Goal: Task Accomplishment & Management: Manage account settings

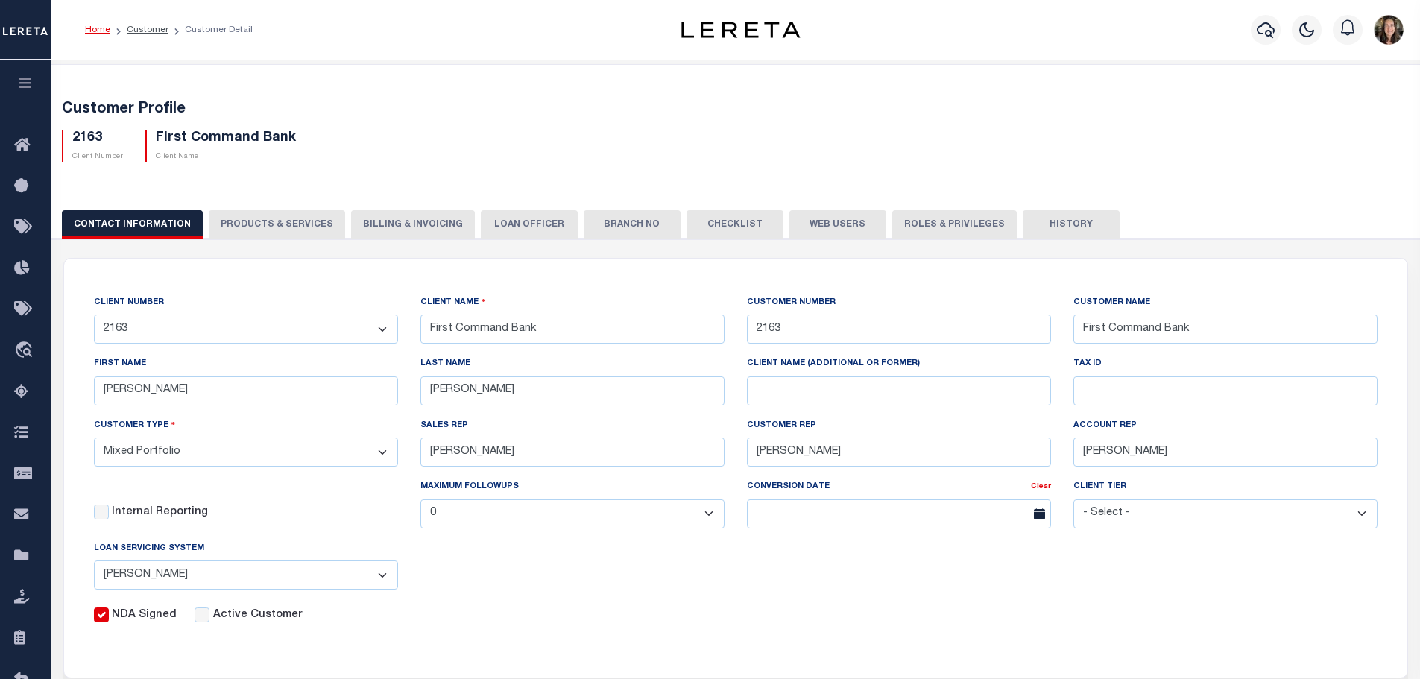
select select "Mixed Portfolio"
select select "JHS"
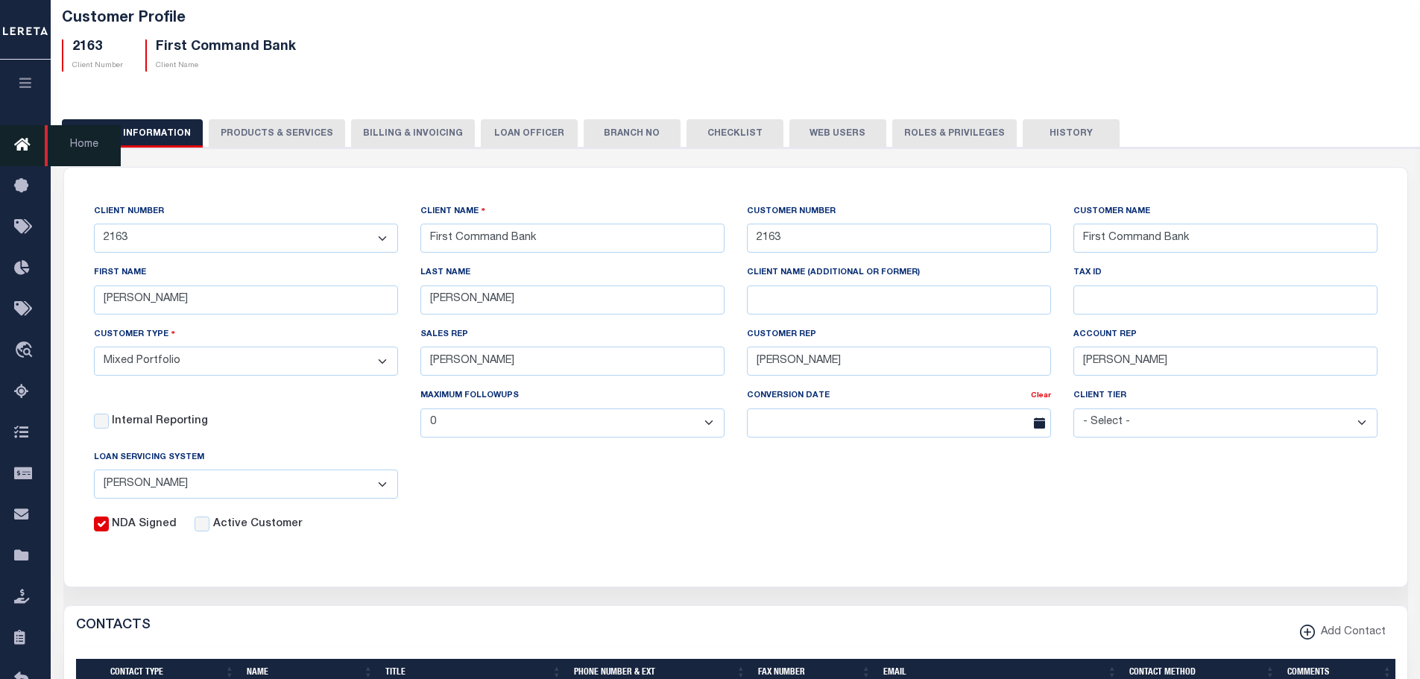
click at [22, 133] on link "Home" at bounding box center [25, 145] width 51 height 41
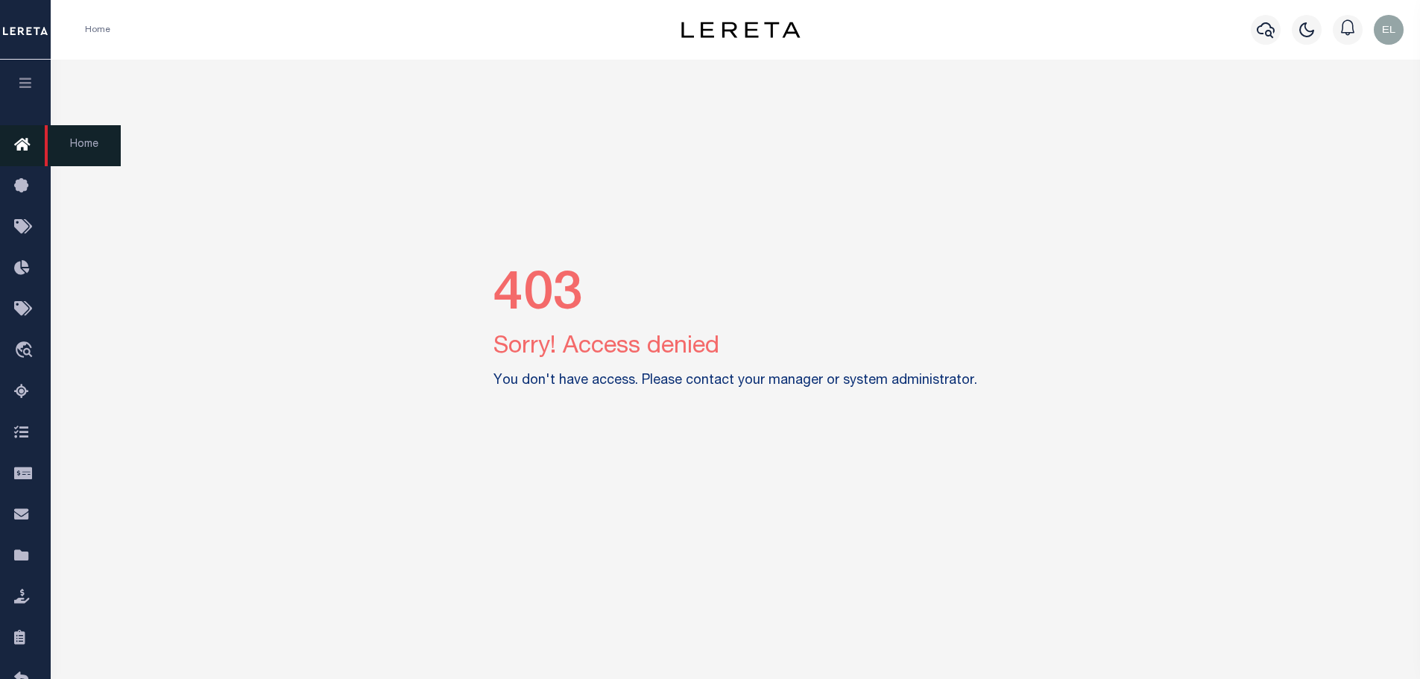
click at [25, 135] on link "Home" at bounding box center [25, 145] width 51 height 41
click at [1390, 31] on img "button" at bounding box center [1389, 30] width 30 height 30
click at [1328, 104] on span "Sign out" at bounding box center [1329, 106] width 42 height 10
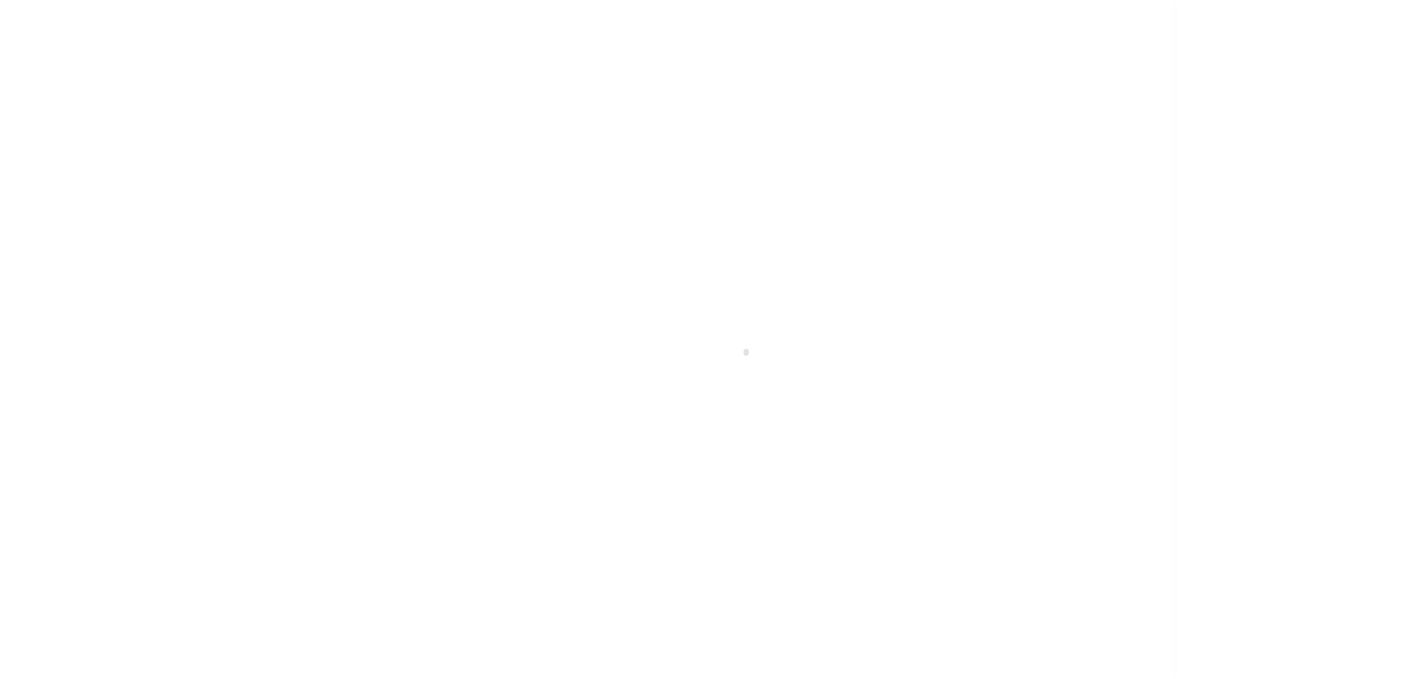
scroll to position [48, 0]
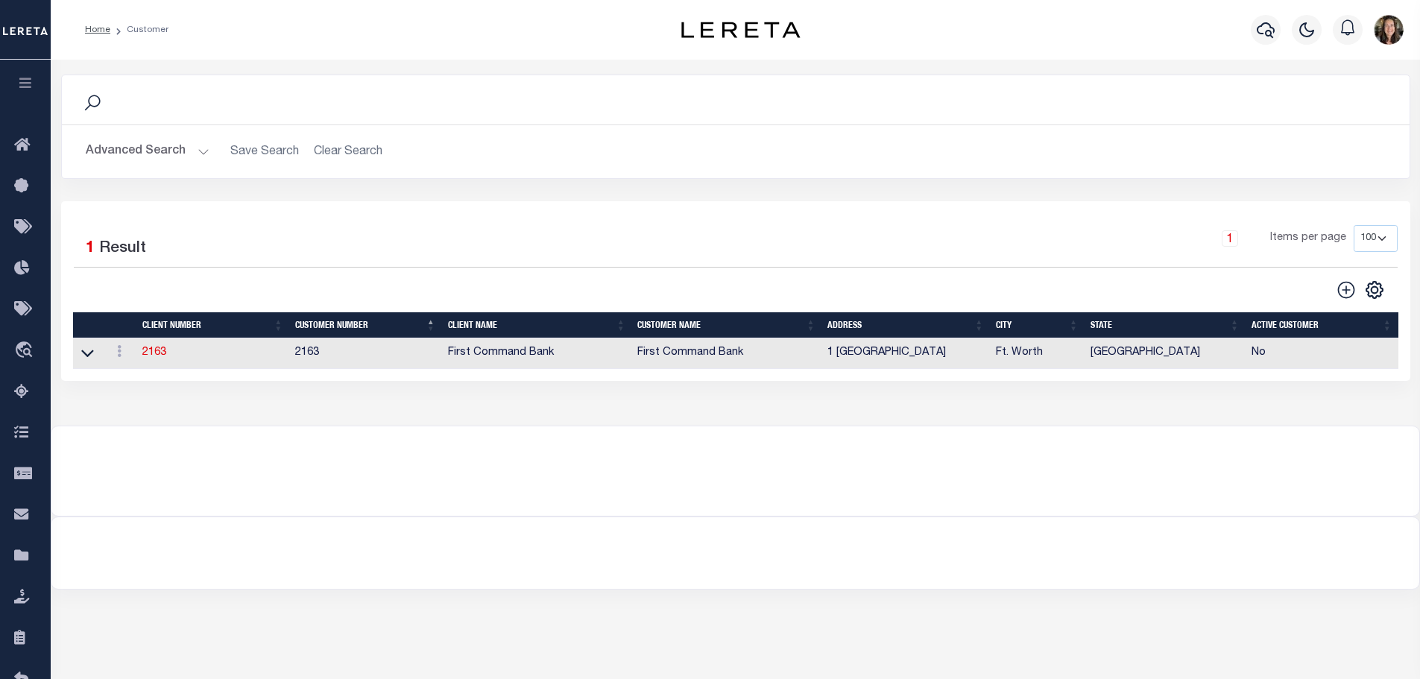
click at [161, 148] on button "Advanced Search" at bounding box center [148, 151] width 124 height 29
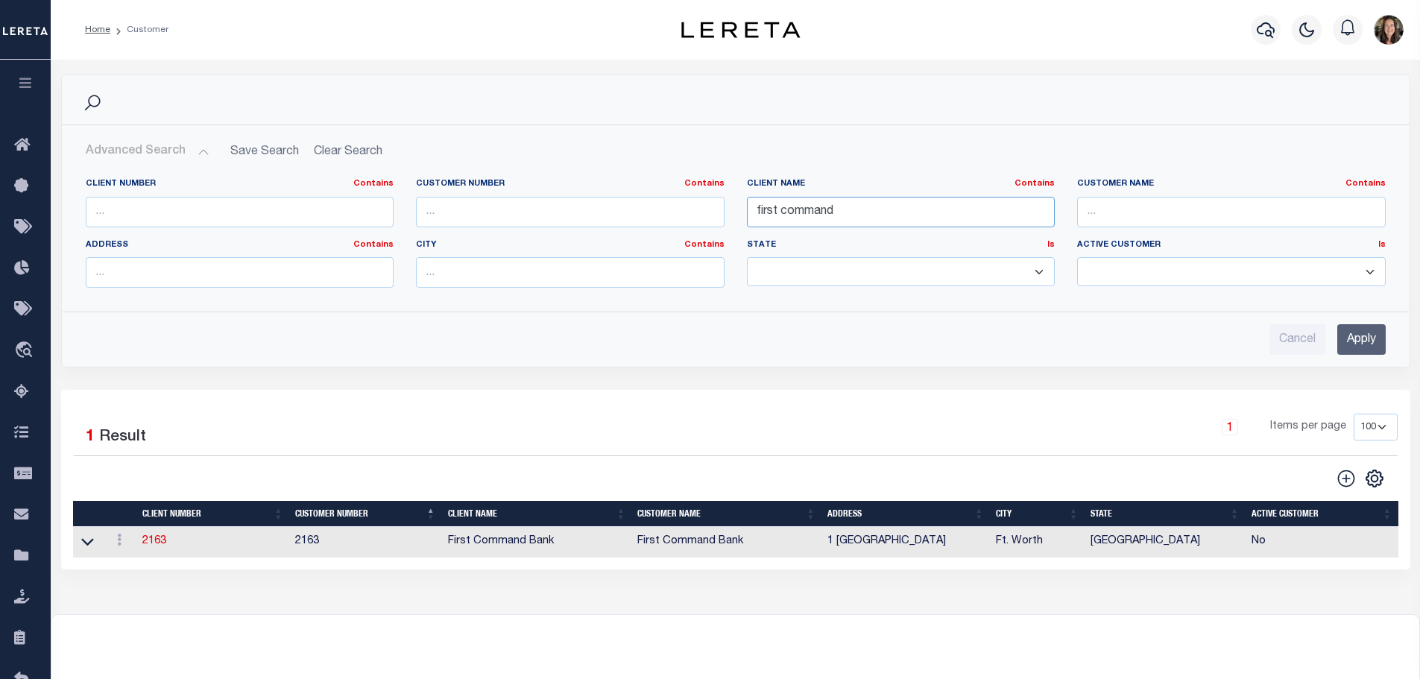
drag, startPoint x: 855, startPoint y: 210, endPoint x: 724, endPoint y: 217, distance: 131.4
click at [724, 217] on div "Client Number Contains Contains Is Customer Number Contains Contains Is Contains" at bounding box center [736, 239] width 1322 height 122
type input "kiavi"
click at [922, 339] on input "Apply" at bounding box center [1361, 339] width 48 height 31
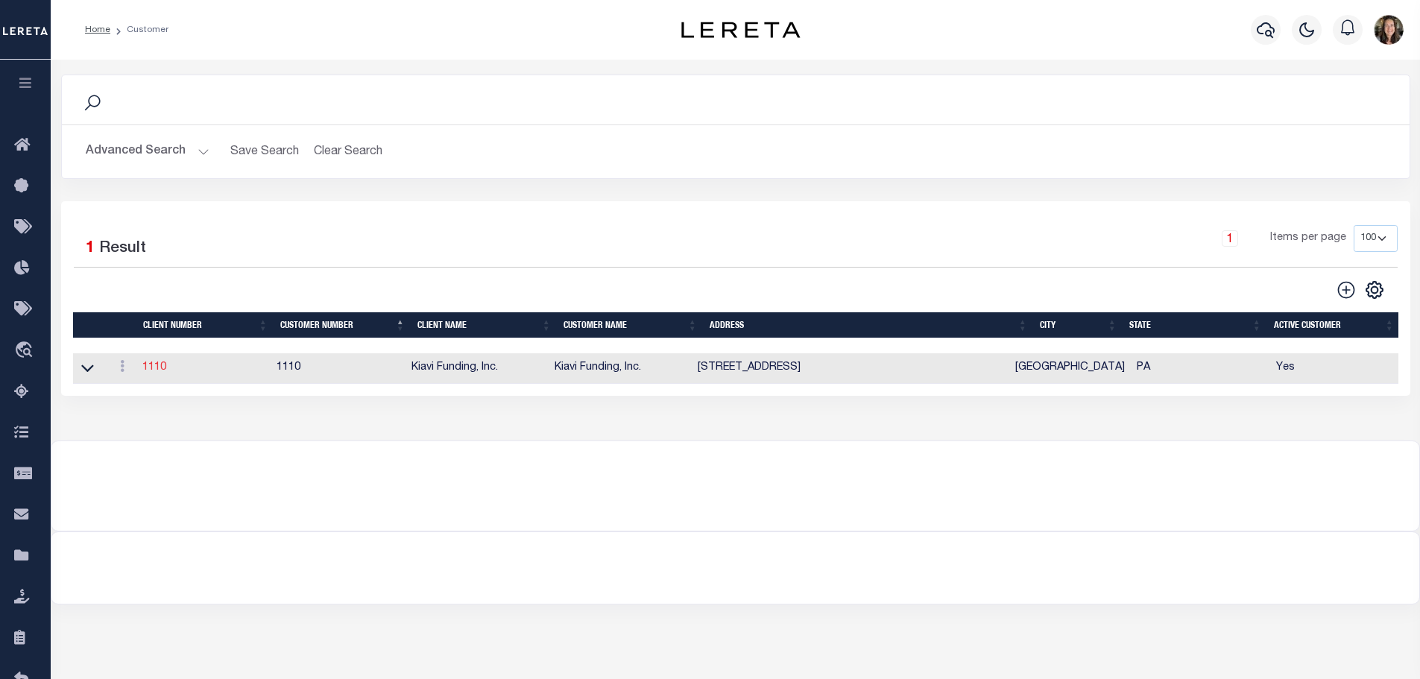
click at [161, 368] on link "1110" at bounding box center [154, 367] width 24 height 10
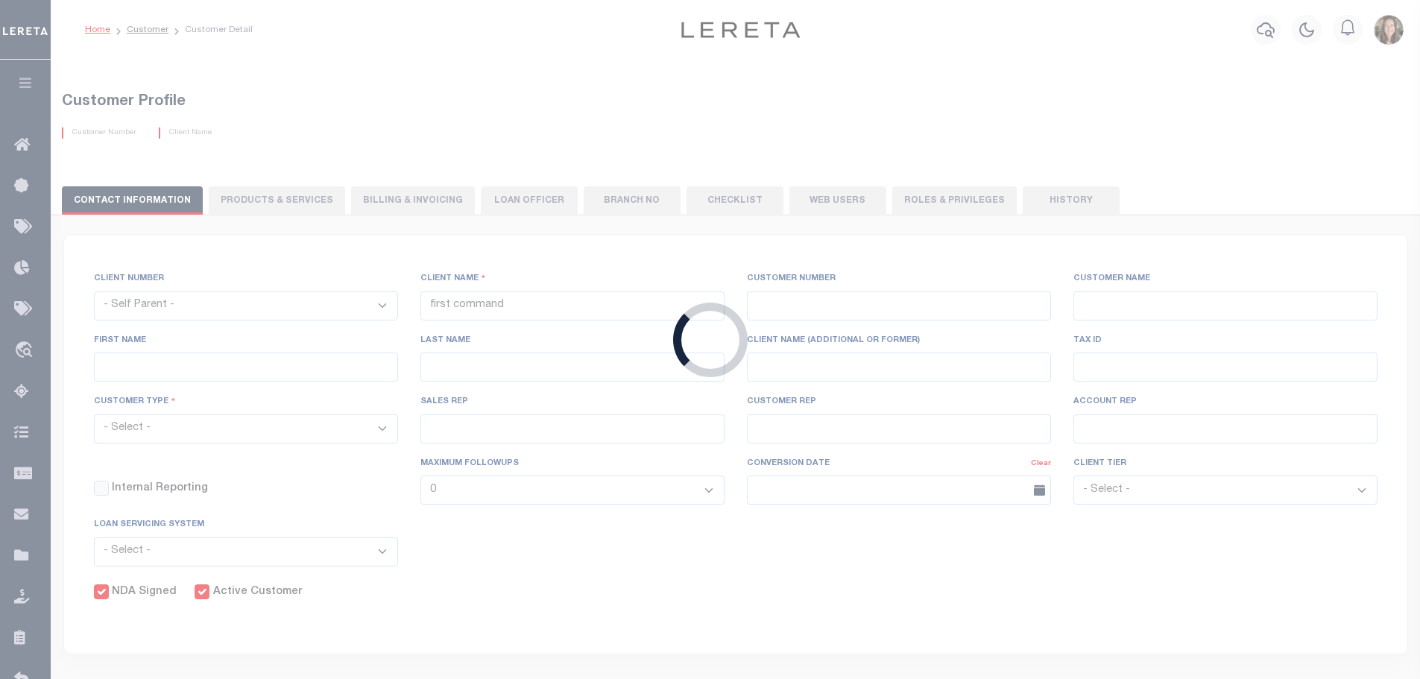
select select
type input "Kiavi Funding, Inc."
type input "1110"
type input "Kiavi Funding, Inc."
type input "[PERSON_NAME]"
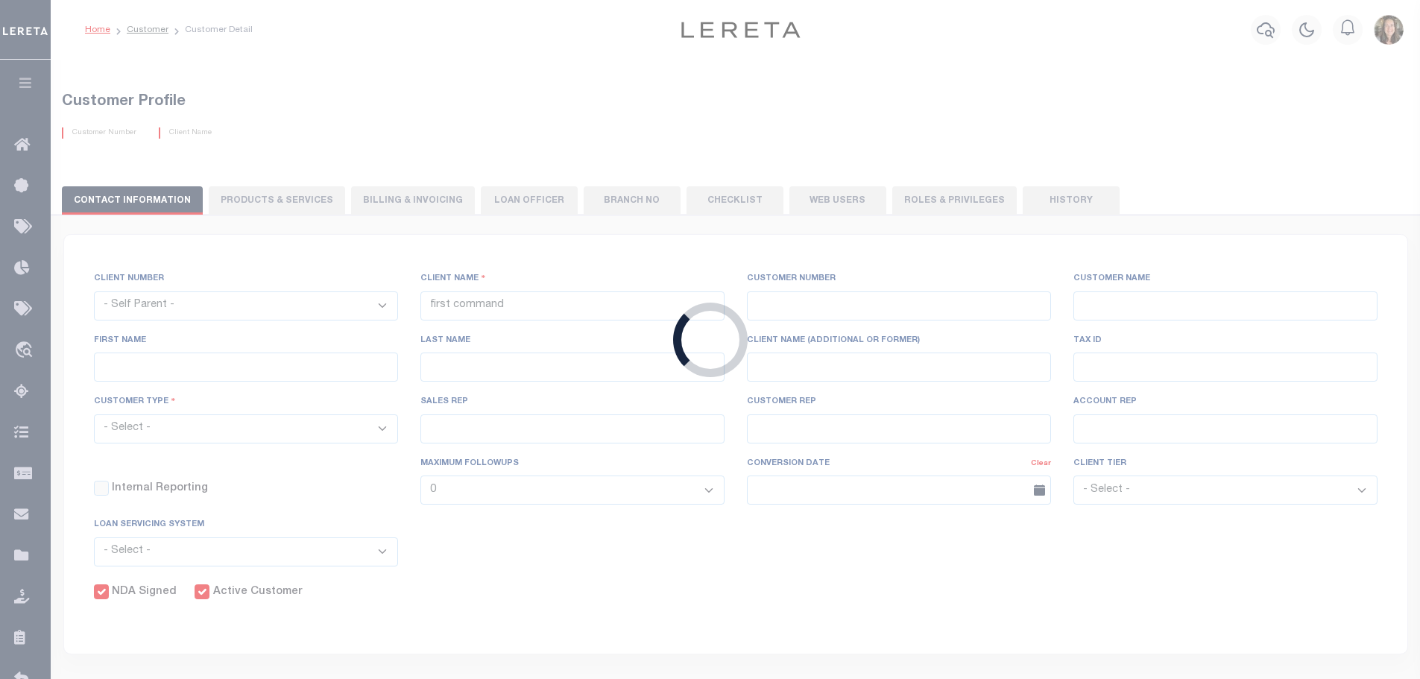
type input "[PERSON_NAME]"
select select "Commercial"
type input "[PERSON_NAME]"
checkbox input "true"
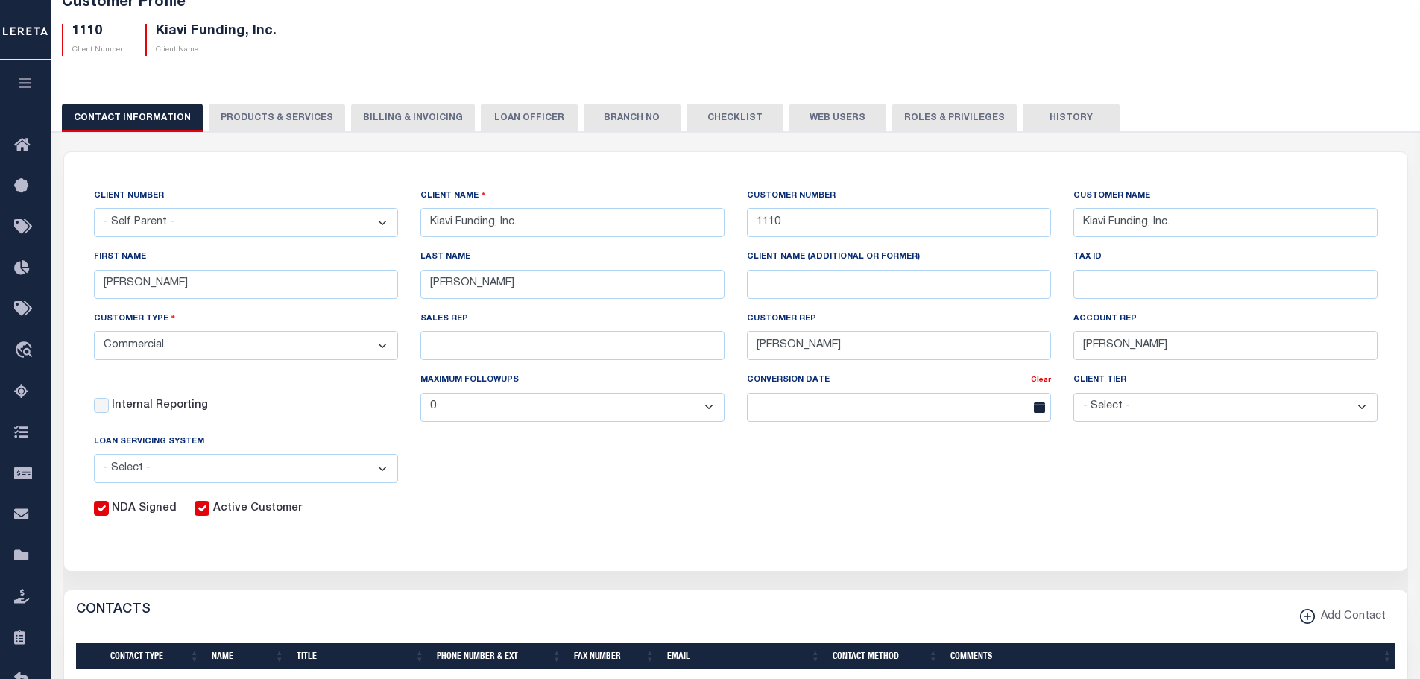
scroll to position [248, 0]
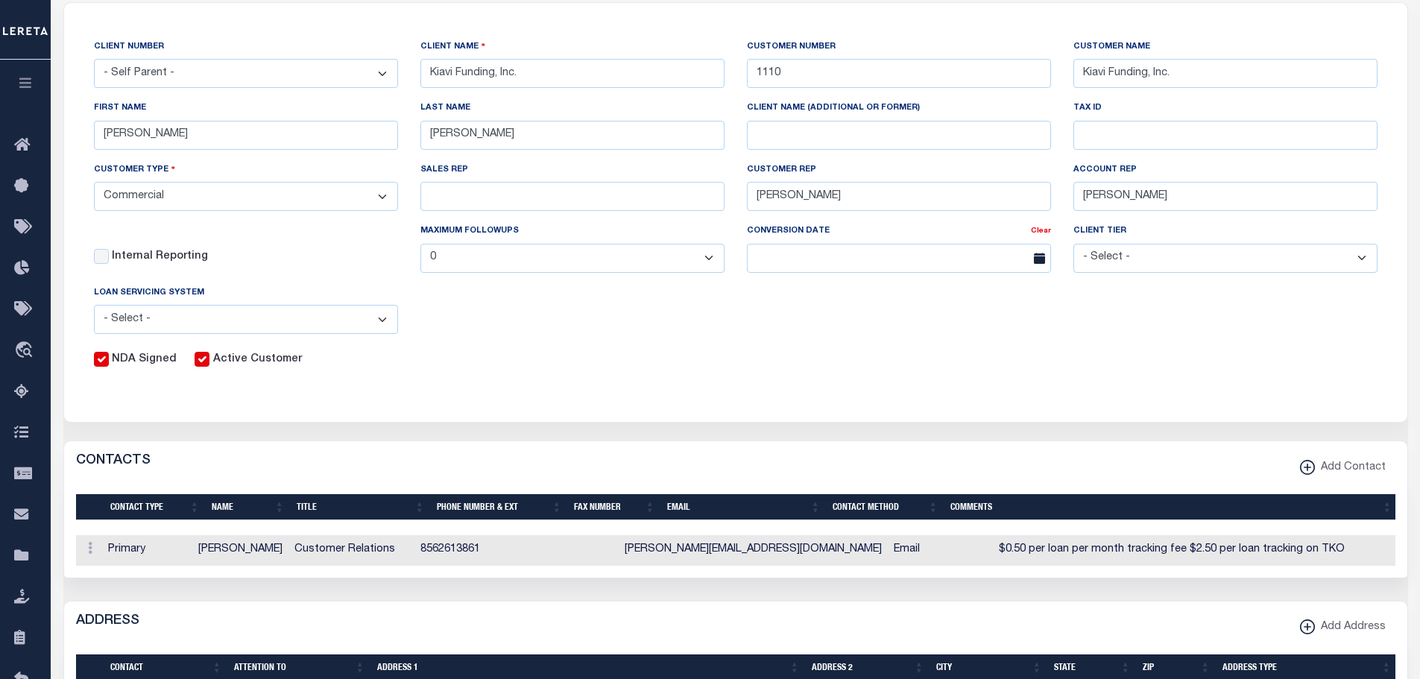
click at [198, 364] on input "Active Customer" at bounding box center [202, 359] width 15 height 15
checkbox input "false"
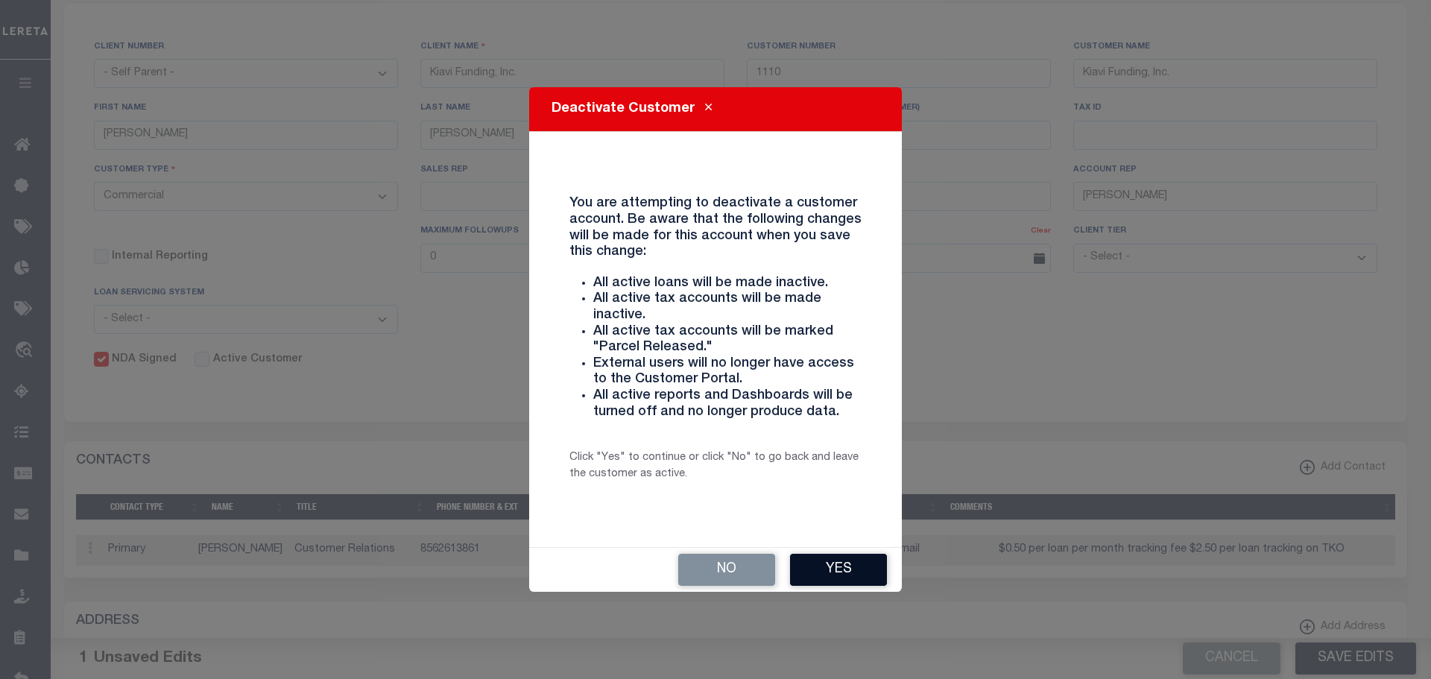
click at [839, 573] on button "Yes" at bounding box center [838, 570] width 97 height 32
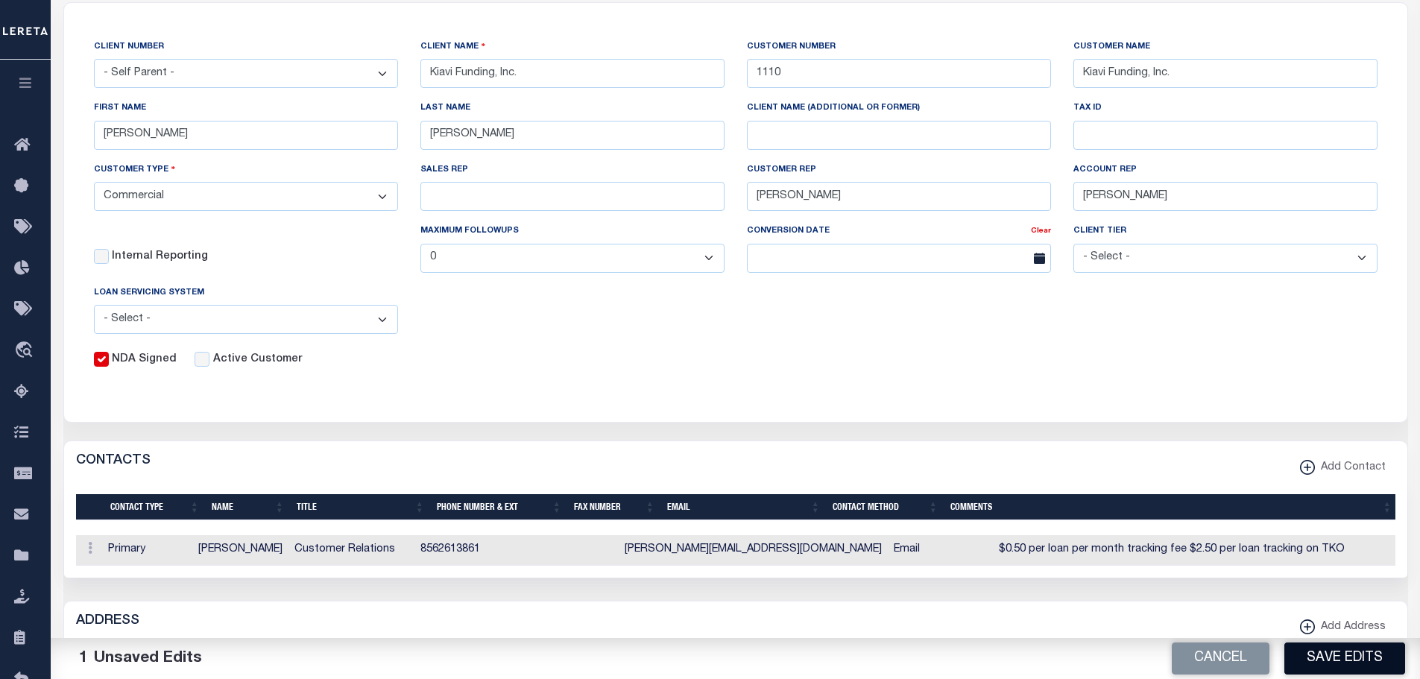
click at [922, 660] on button "Save Edits" at bounding box center [1344, 659] width 121 height 32
click at [868, 379] on div "CLIENT NUMBER - Self Parent - 1011 1012 1013 1014 1016 1017 1018 1019 1035 1036…" at bounding box center [735, 203] width 1343 height 401
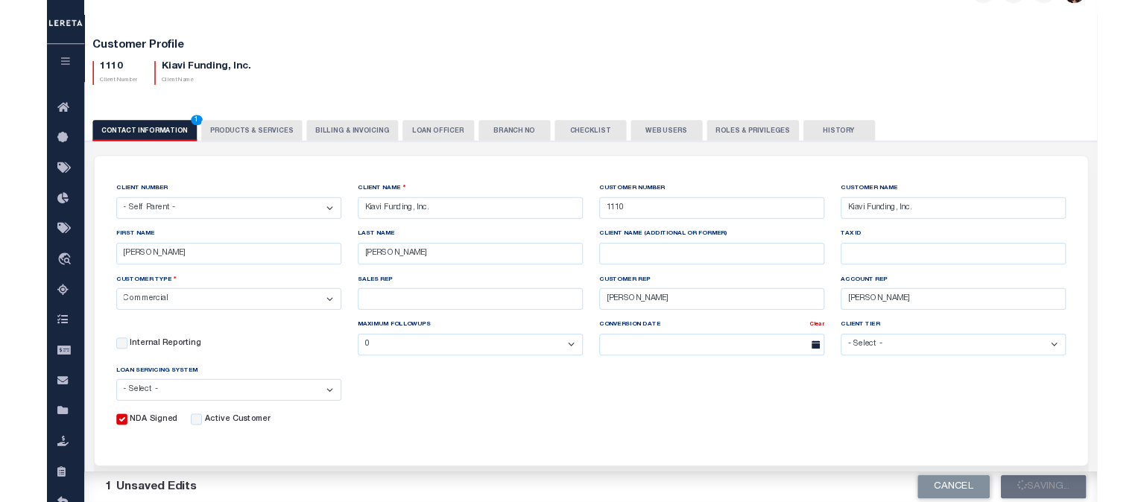
scroll to position [0, 0]
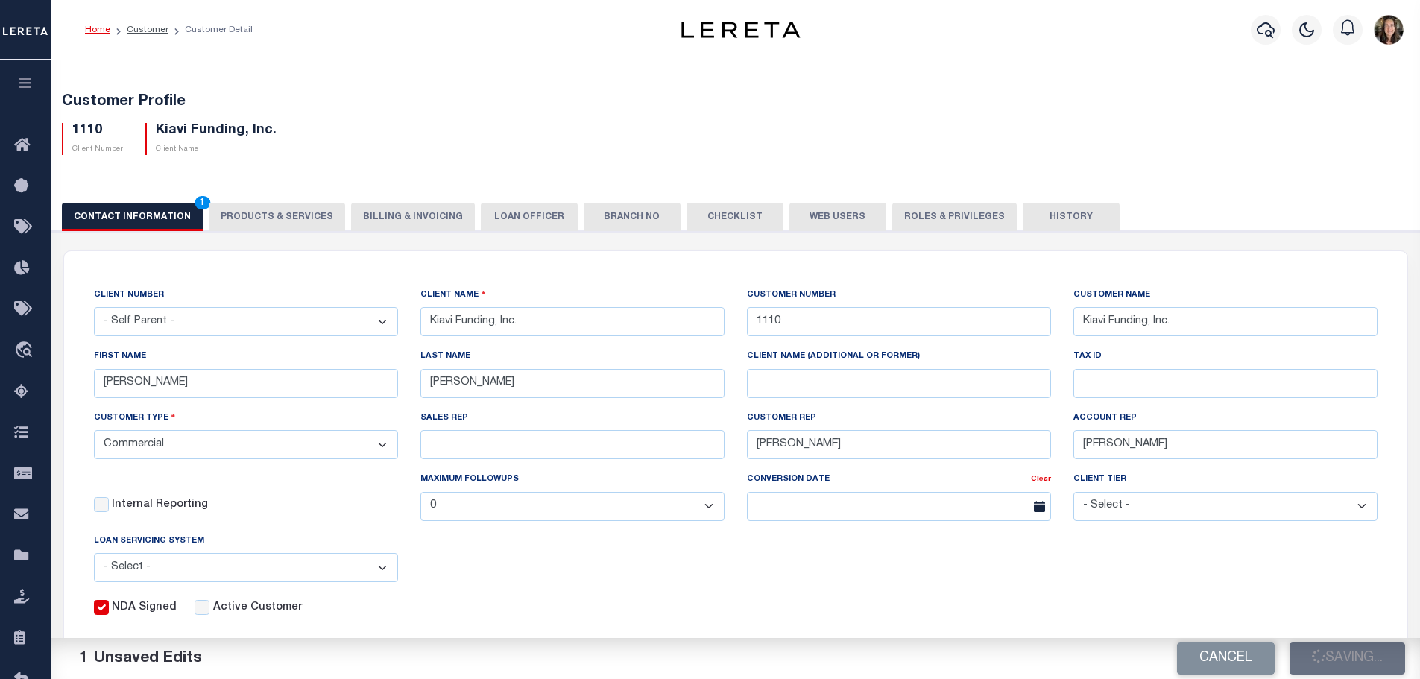
click at [135, 221] on button "CONTACT INFORMATION 1" at bounding box center [132, 217] width 141 height 28
click at [922, 656] on button "Save Edits" at bounding box center [1344, 659] width 121 height 32
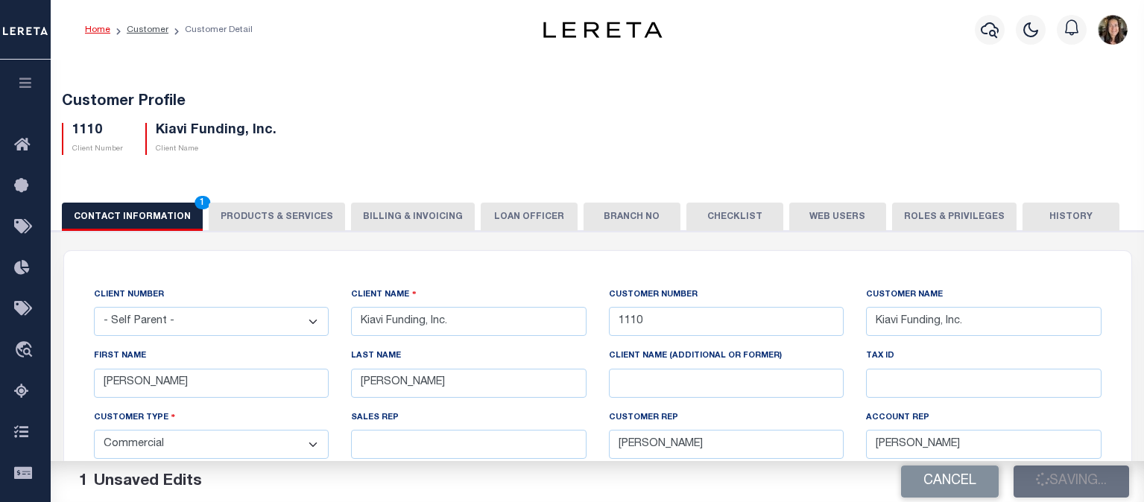
drag, startPoint x: 145, startPoint y: 29, endPoint x: 172, endPoint y: 72, distance: 51.3
click at [145, 29] on link "Customer" at bounding box center [148, 29] width 42 height 9
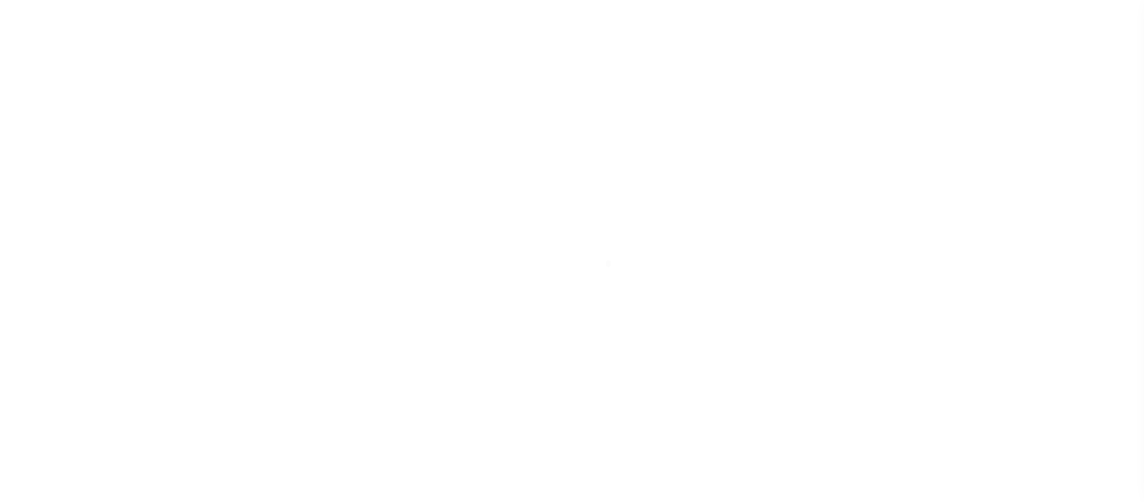
type input "kiavi"
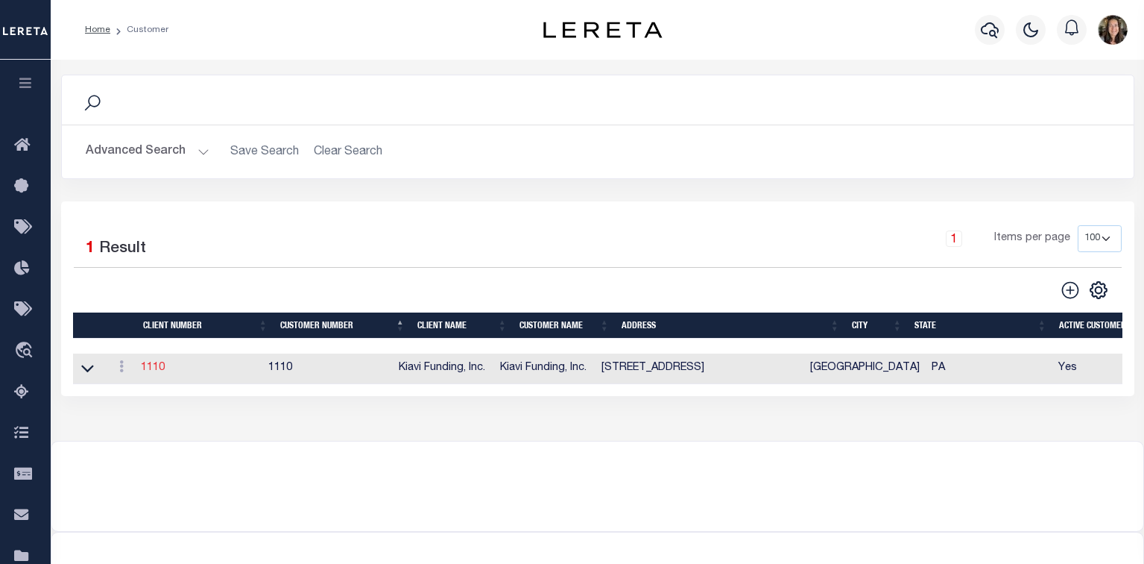
click at [149, 373] on link "1110" at bounding box center [153, 367] width 24 height 10
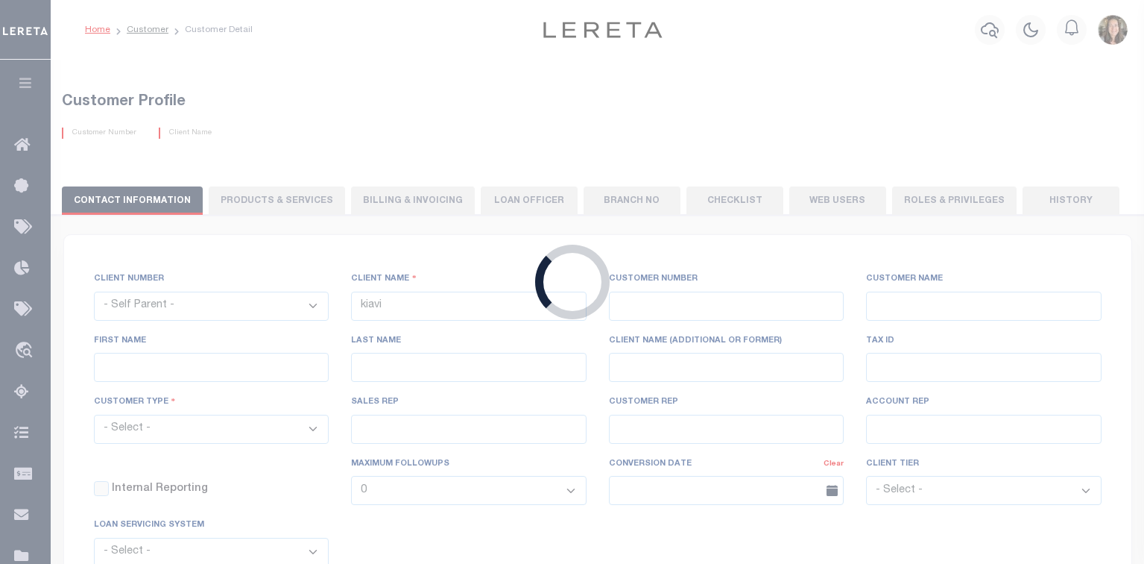
select select
type input "Kiavi Funding, Inc."
type input "1110"
type input "Kiavi Funding, Inc."
type input "[PERSON_NAME]"
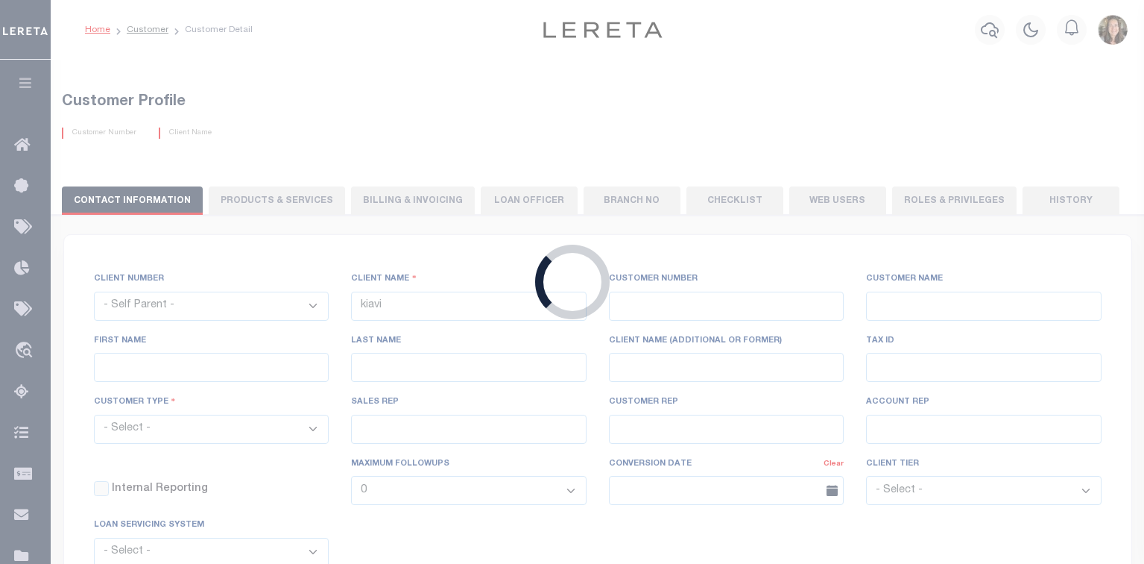
type input "[PERSON_NAME]"
select select "Commercial"
type input "[PERSON_NAME]"
checkbox input "true"
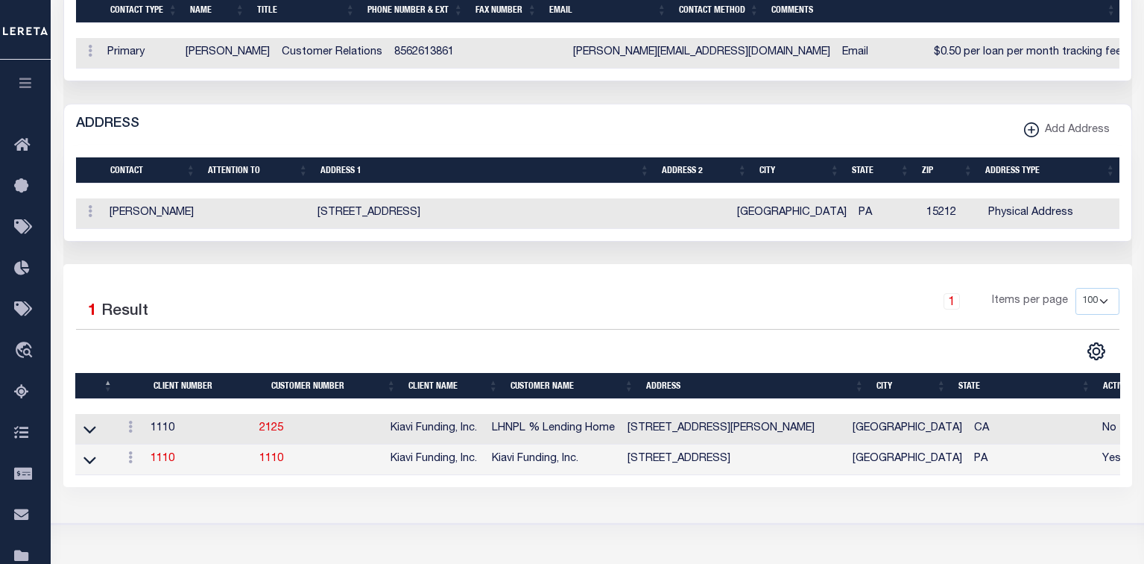
scroll to position [373, 0]
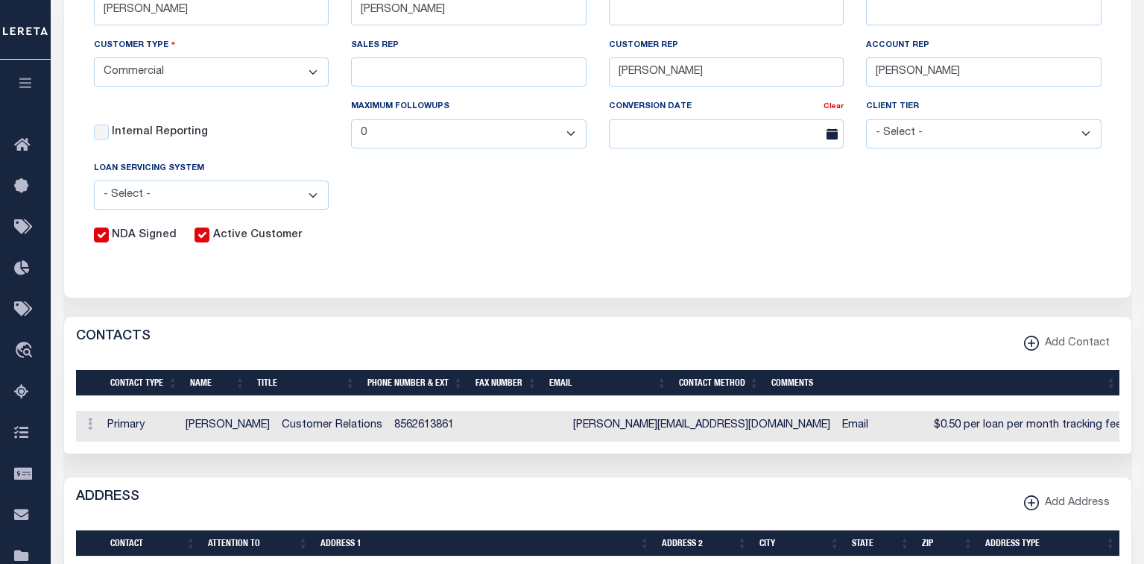
click at [202, 234] on input "Active Customer" at bounding box center [202, 234] width 15 height 15
checkbox input "false"
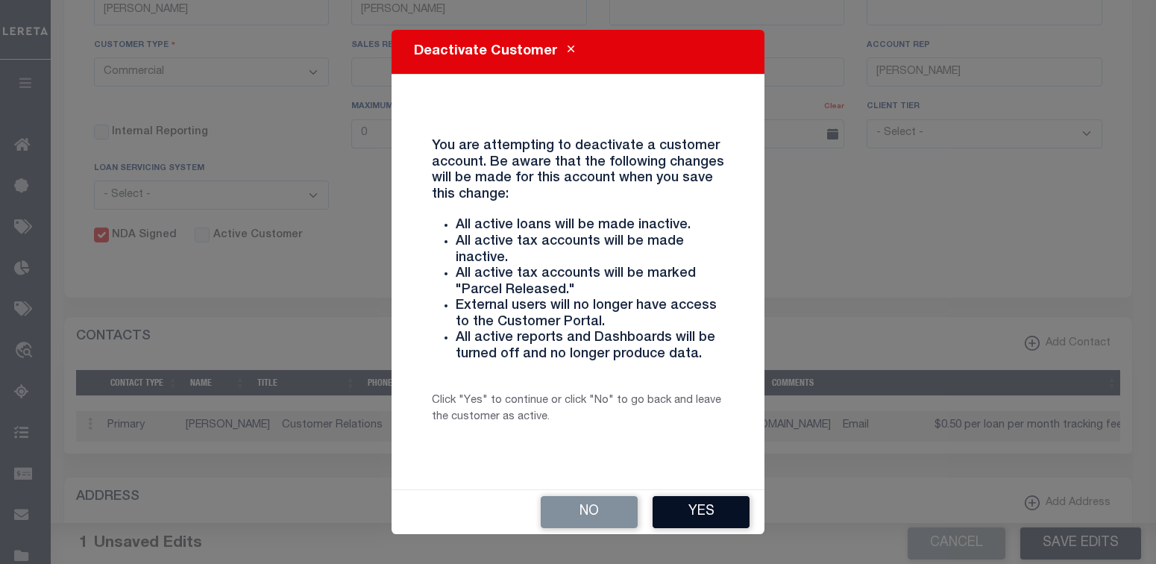
click at [691, 502] on button "Yes" at bounding box center [700, 512] width 97 height 32
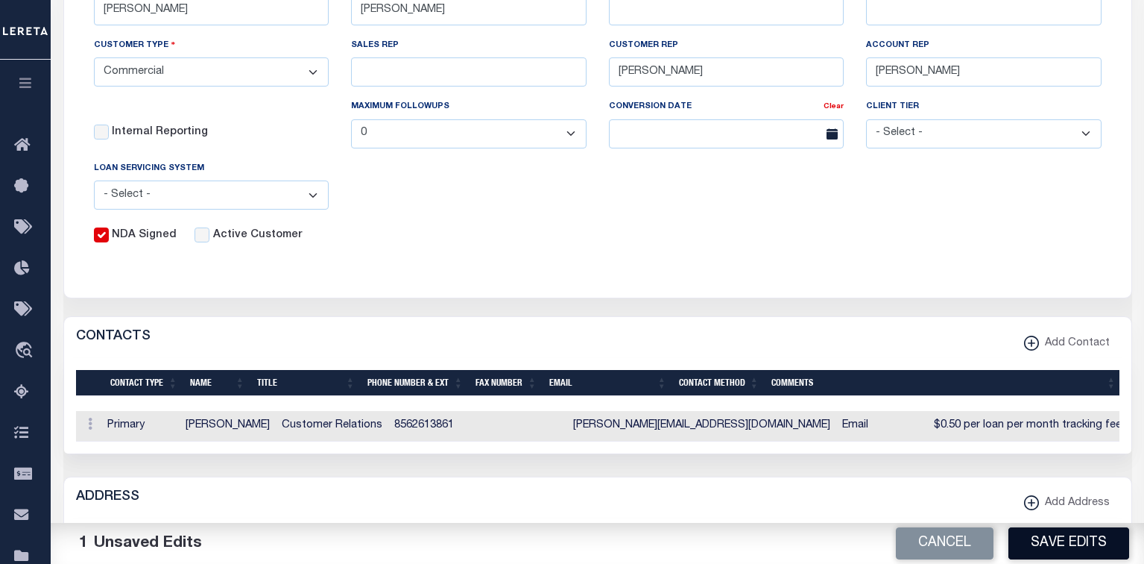
click at [1058, 502] on button "Save Edits" at bounding box center [1069, 543] width 121 height 32
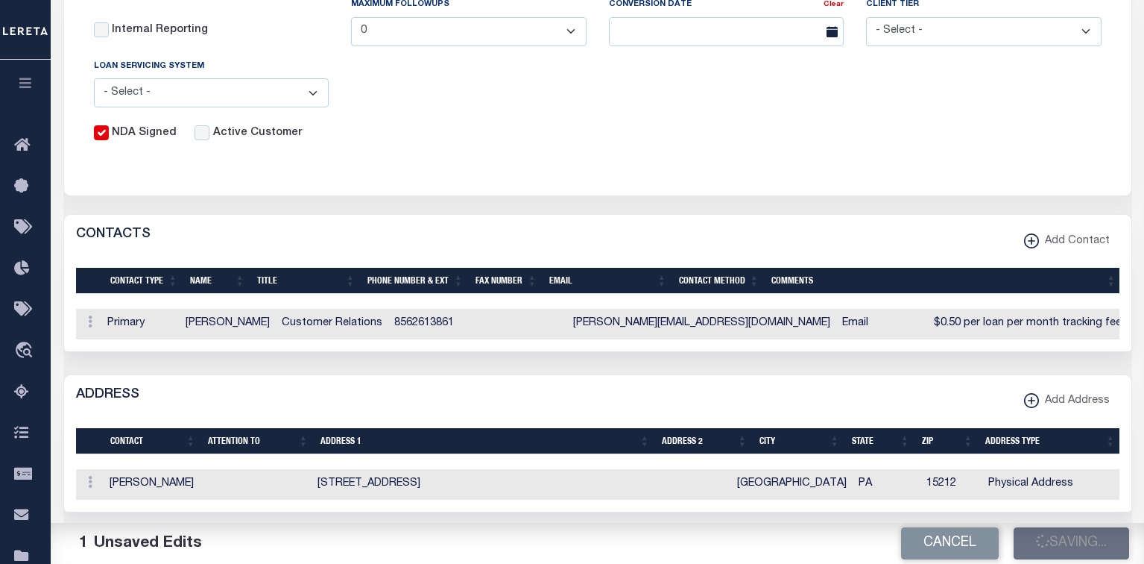
scroll to position [621, 0]
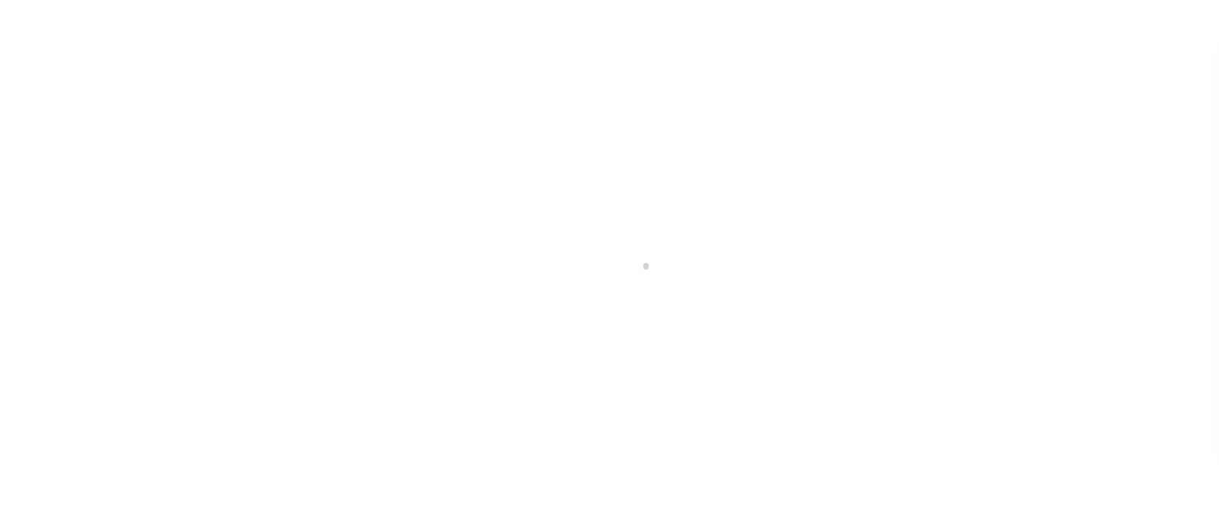
scroll to position [284, 0]
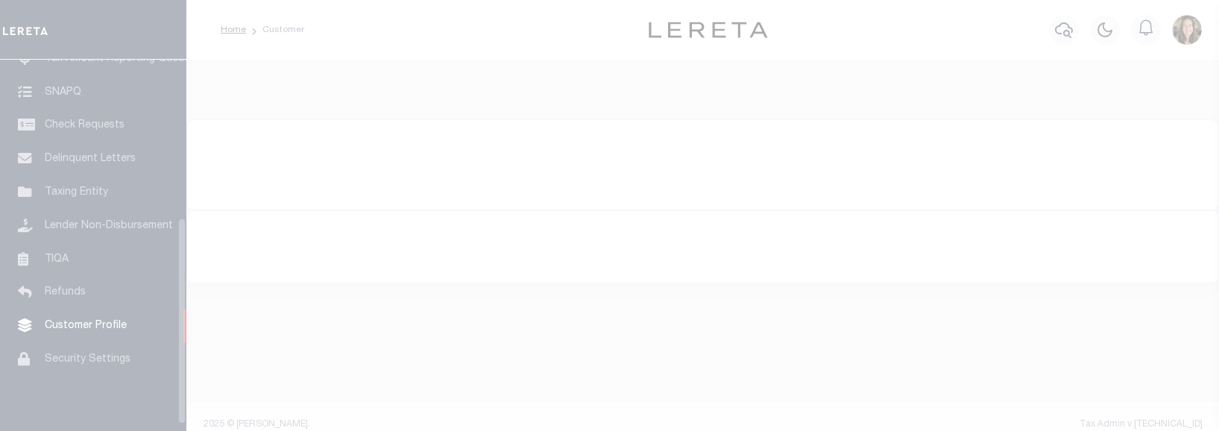
type input "kiavi"
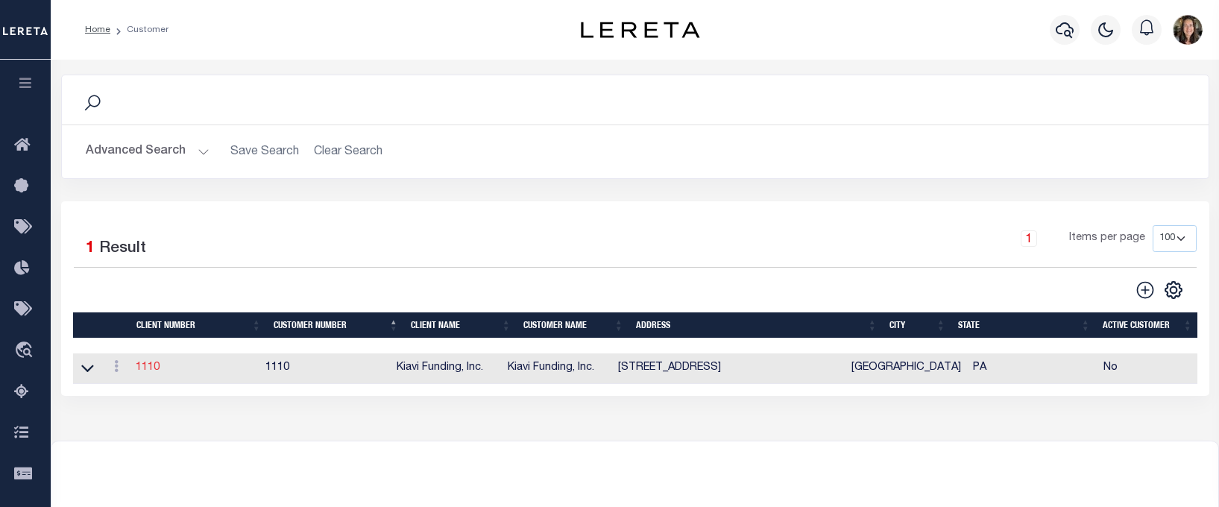
click at [147, 369] on link "1110" at bounding box center [148, 367] width 24 height 10
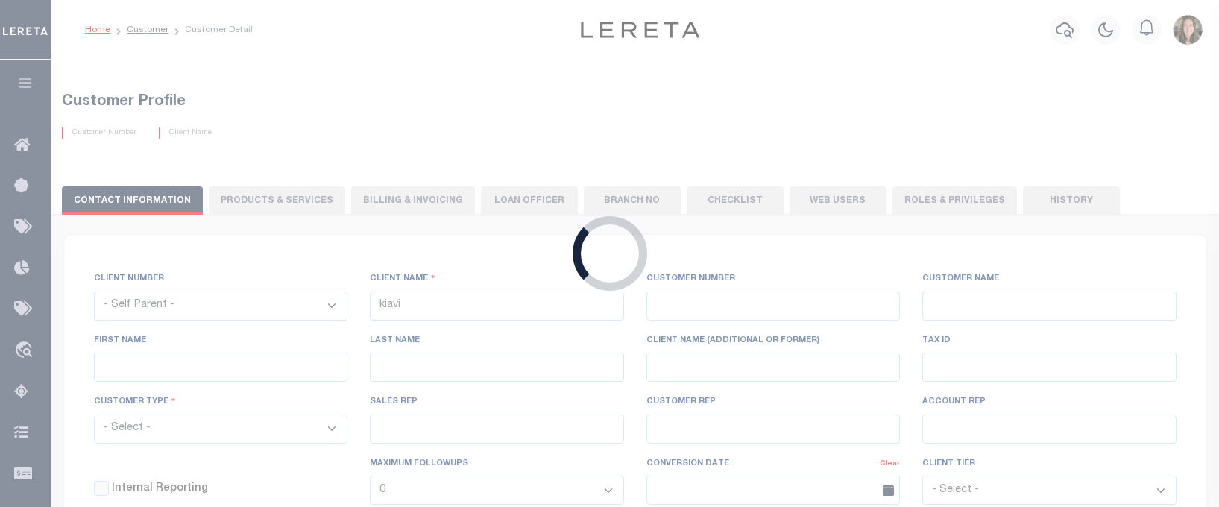
select select
type input "Kiavi Funding, Inc."
type input "1110"
type input "Kiavi Funding, Inc."
type input "[PERSON_NAME]"
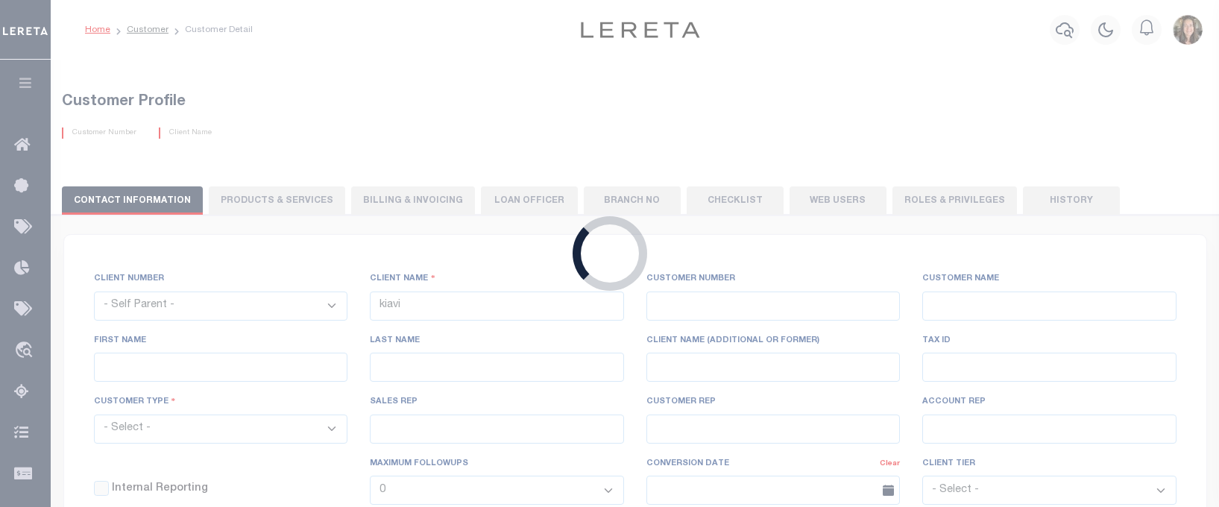
type input "[PERSON_NAME]"
select select "Commercial"
type input "[PERSON_NAME]"
checkbox input "true"
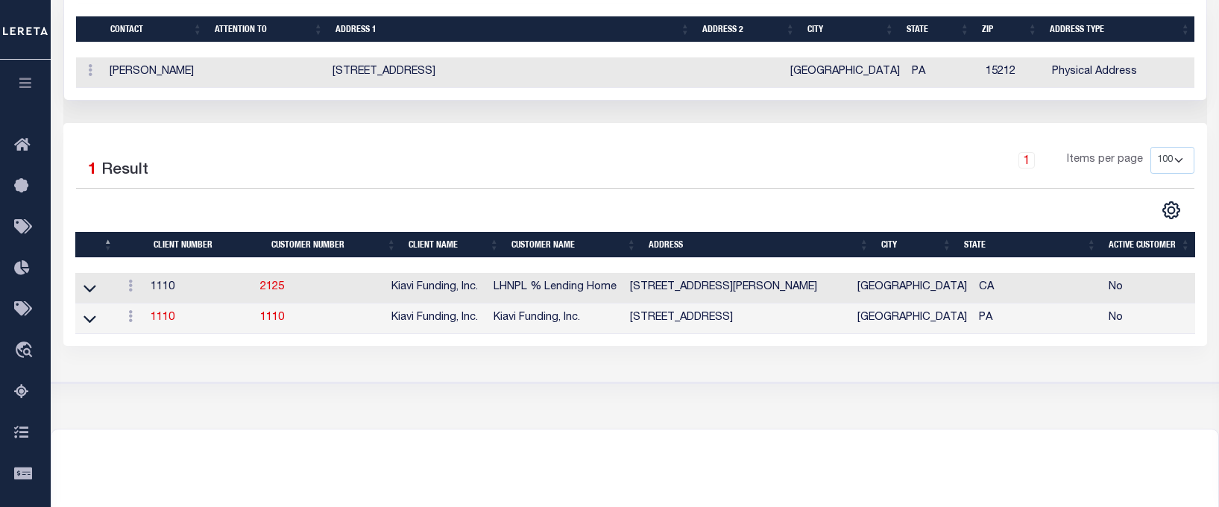
scroll to position [652, 0]
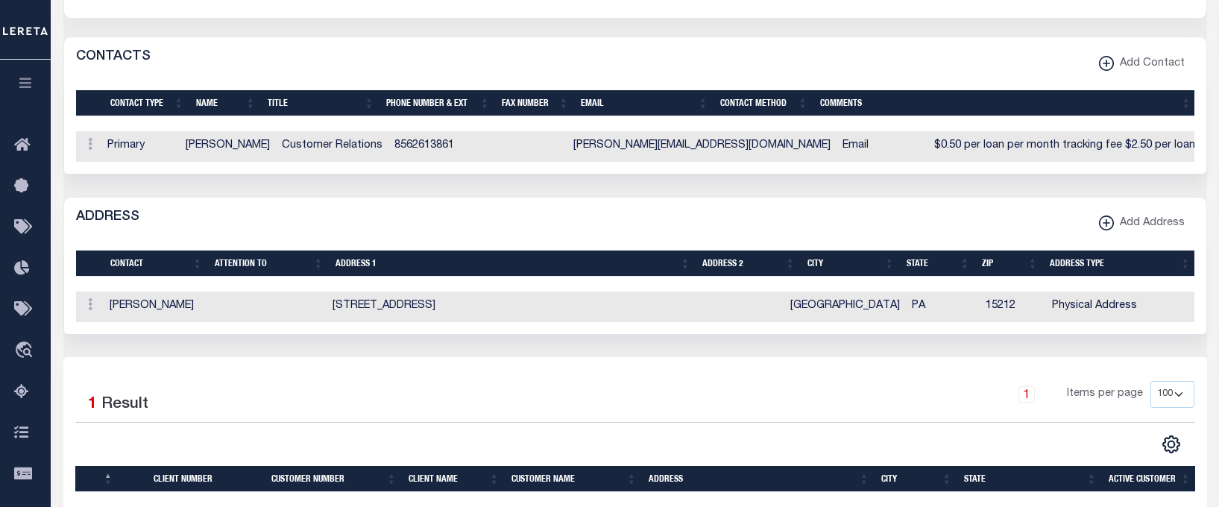
click at [266, 423] on div "Selected 1 Result" at bounding box center [207, 402] width 263 height 42
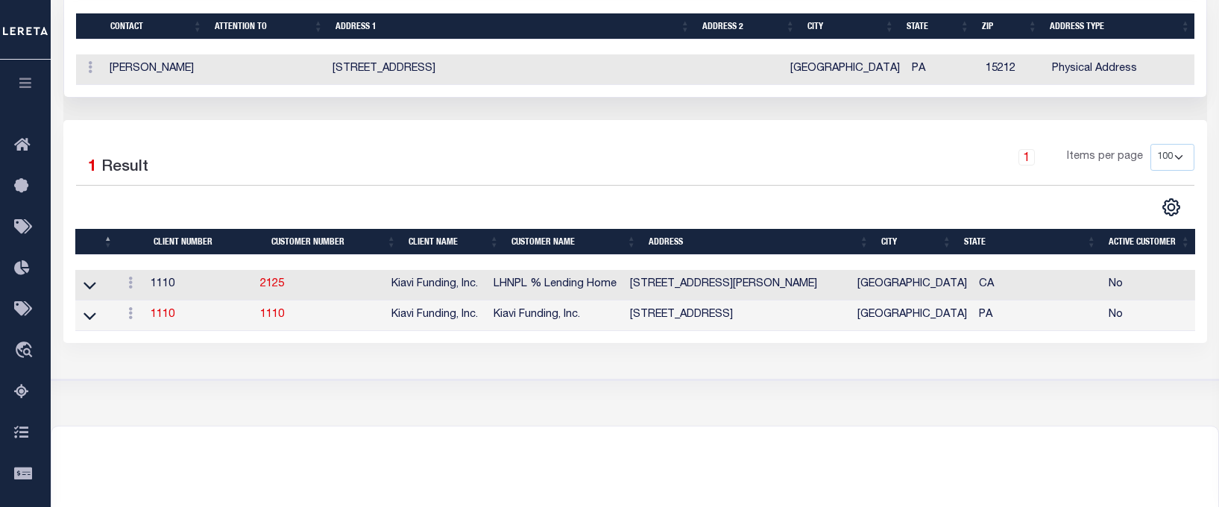
scroll to position [901, 0]
